Goal: Use online tool/utility: Utilize a website feature to perform a specific function

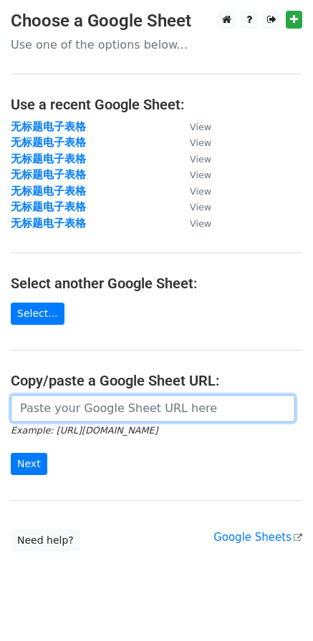
drag, startPoint x: 82, startPoint y: 402, endPoint x: 79, endPoint y: 418, distance: 15.9
click at [82, 403] on input "url" at bounding box center [153, 408] width 284 height 27
paste input "[URL][DOMAIN_NAME]"
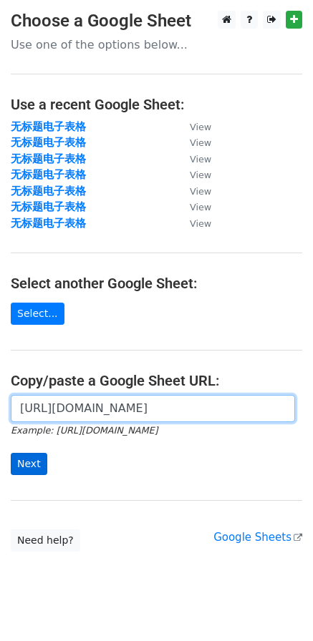
scroll to position [0, 356]
type input "[URL][DOMAIN_NAME]"
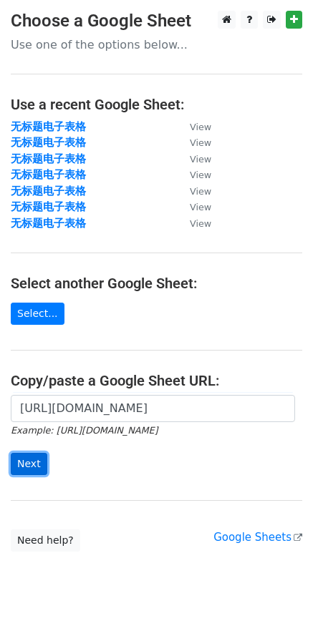
click at [32, 469] on input "Next" at bounding box center [29, 464] width 36 height 22
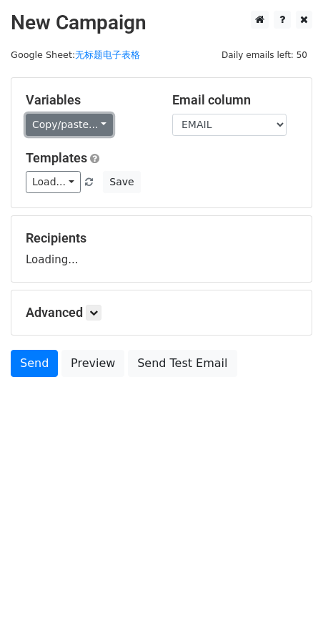
click at [77, 124] on link "Copy/paste..." at bounding box center [69, 125] width 87 height 22
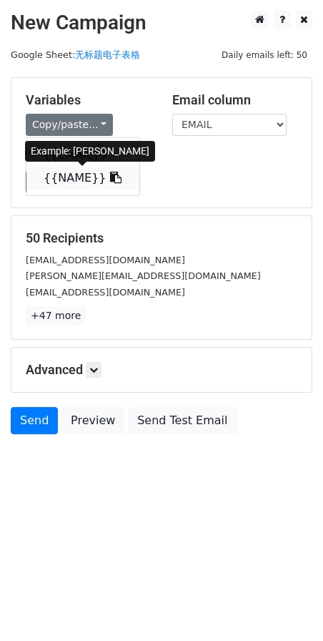
click at [79, 183] on link "{{NAME}}" at bounding box center [82, 178] width 113 height 23
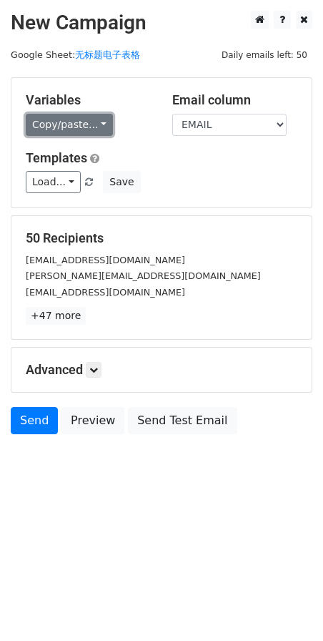
click at [41, 126] on link "Copy/paste..." at bounding box center [69, 125] width 87 height 22
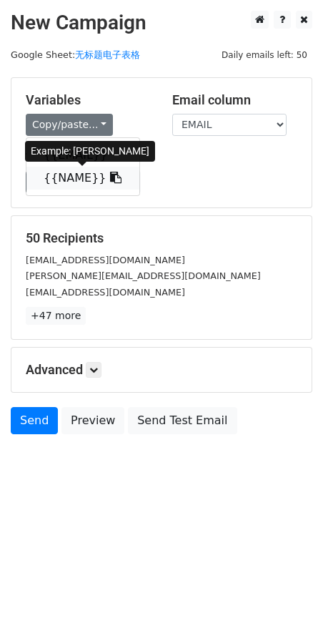
click at [62, 178] on link "{{NAME}}" at bounding box center [82, 178] width 113 height 23
